Goal: Task Accomplishment & Management: Use online tool/utility

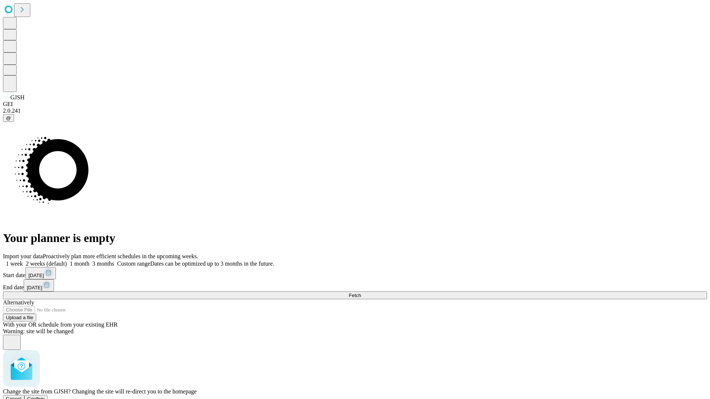
click at [45, 396] on span "Confirm" at bounding box center [35, 399] width 17 height 6
click at [67, 261] on label "2 weeks (default)" at bounding box center [45, 264] width 44 height 6
click at [361, 293] on span "Fetch" at bounding box center [355, 296] width 12 height 6
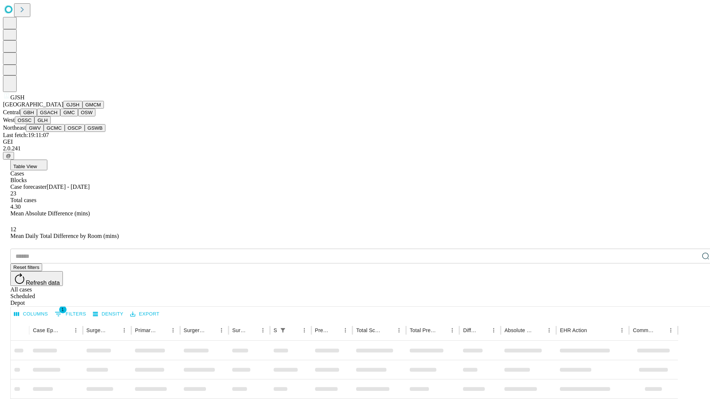
click at [82, 109] on button "GMCM" at bounding box center [92, 105] width 21 height 8
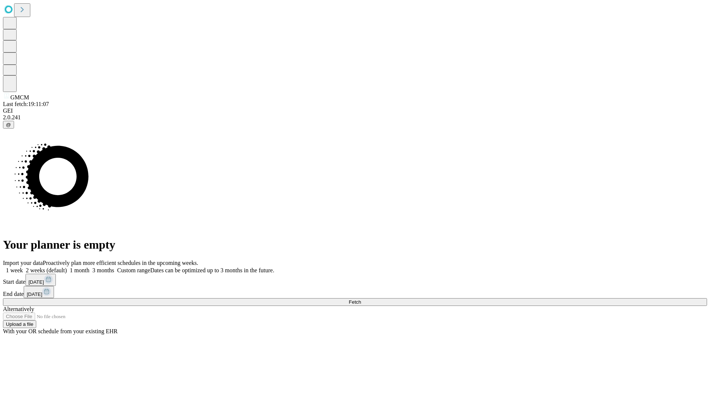
click at [67, 267] on label "2 weeks (default)" at bounding box center [45, 270] width 44 height 6
click at [361, 300] on span "Fetch" at bounding box center [355, 303] width 12 height 6
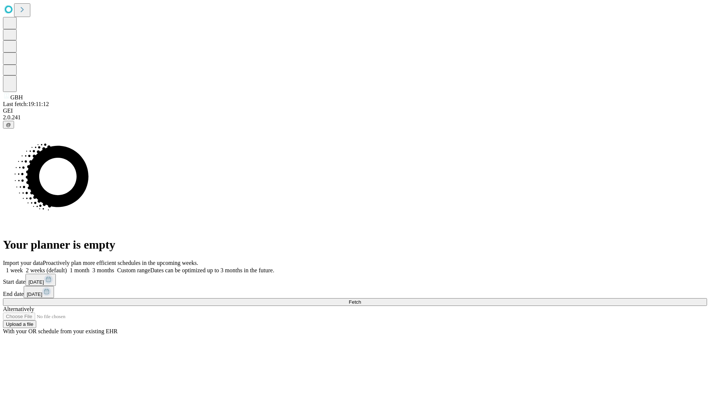
click at [361, 300] on span "Fetch" at bounding box center [355, 303] width 12 height 6
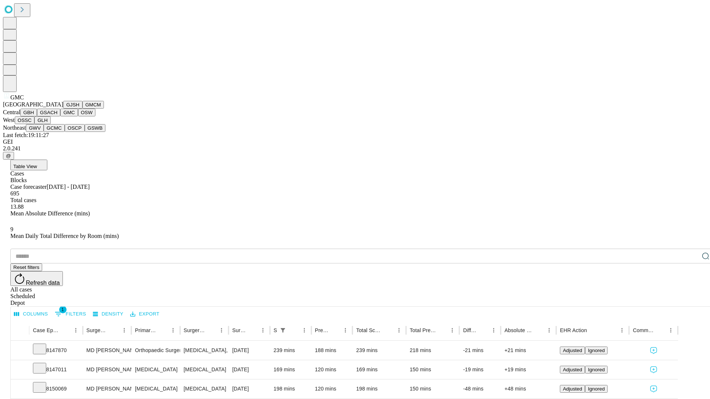
click at [78, 116] on button "OSW" at bounding box center [87, 113] width 18 height 8
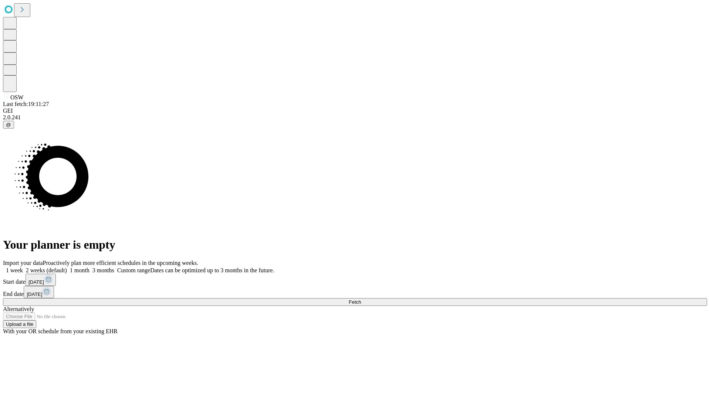
click at [67, 267] on label "2 weeks (default)" at bounding box center [45, 270] width 44 height 6
click at [361, 300] on span "Fetch" at bounding box center [355, 303] width 12 height 6
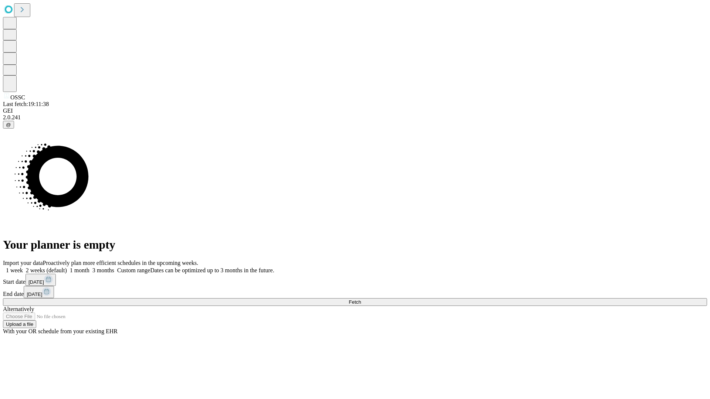
click at [67, 267] on label "2 weeks (default)" at bounding box center [45, 270] width 44 height 6
click at [361, 300] on span "Fetch" at bounding box center [355, 303] width 12 height 6
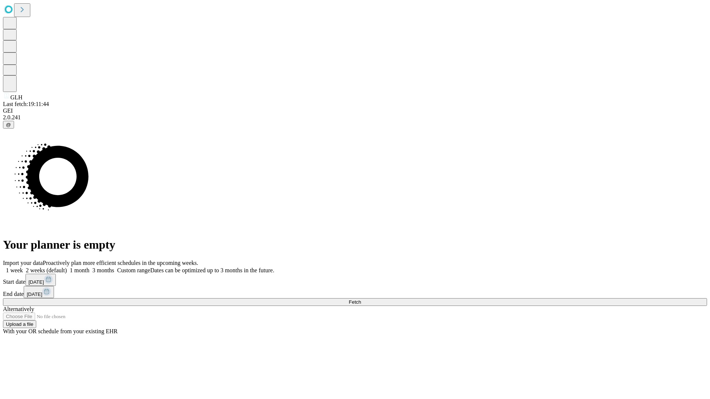
click at [361, 300] on span "Fetch" at bounding box center [355, 303] width 12 height 6
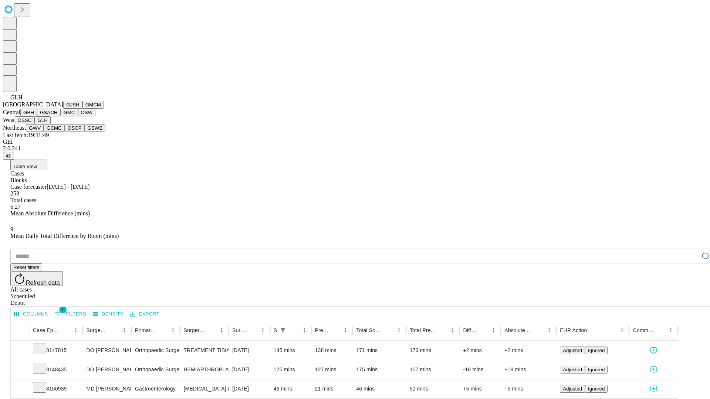
click at [44, 132] on button "GWV" at bounding box center [35, 128] width 18 height 8
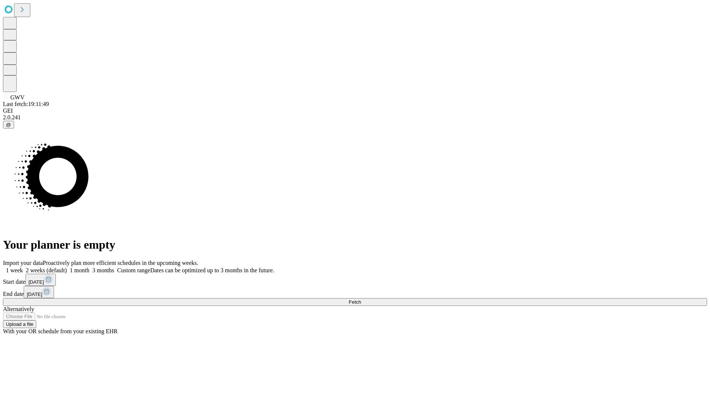
click at [67, 267] on label "2 weeks (default)" at bounding box center [45, 270] width 44 height 6
click at [361, 300] on span "Fetch" at bounding box center [355, 303] width 12 height 6
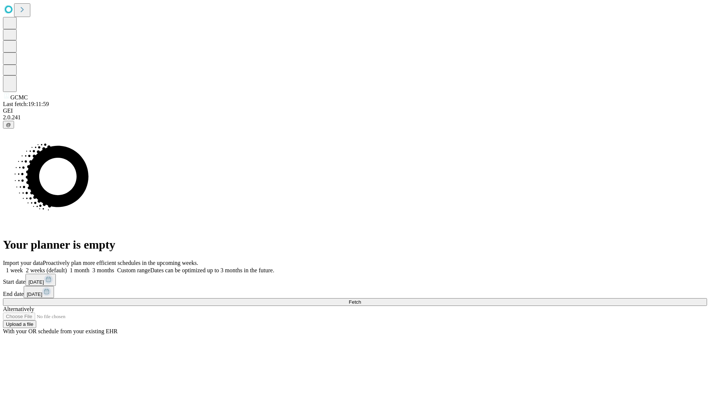
click at [67, 267] on label "2 weeks (default)" at bounding box center [45, 270] width 44 height 6
click at [361, 300] on span "Fetch" at bounding box center [355, 303] width 12 height 6
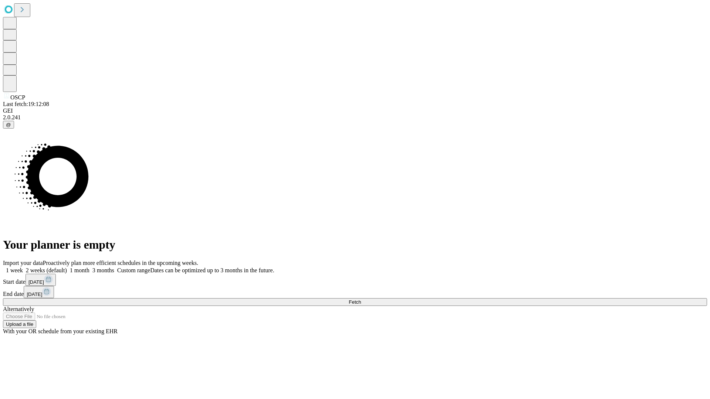
click at [67, 267] on label "2 weeks (default)" at bounding box center [45, 270] width 44 height 6
click at [361, 300] on span "Fetch" at bounding box center [355, 303] width 12 height 6
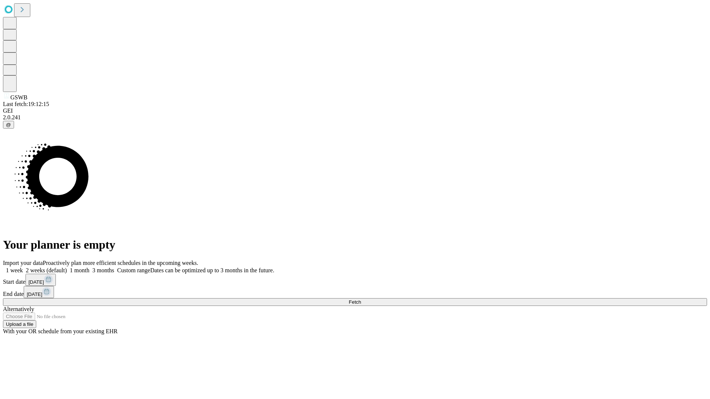
click at [67, 267] on label "2 weeks (default)" at bounding box center [45, 270] width 44 height 6
click at [361, 300] on span "Fetch" at bounding box center [355, 303] width 12 height 6
